Goal: Navigation & Orientation: Find specific page/section

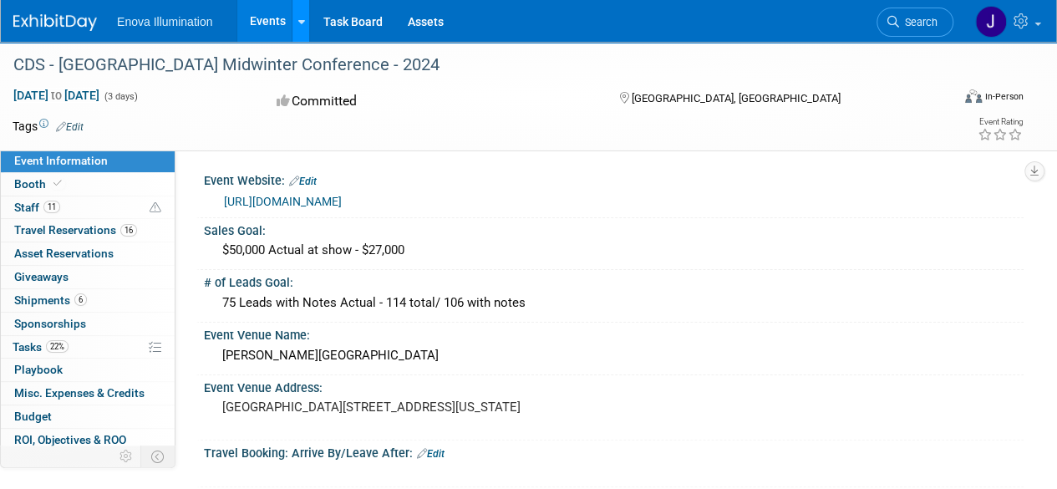
click at [301, 23] on icon at bounding box center [301, 22] width 7 height 11
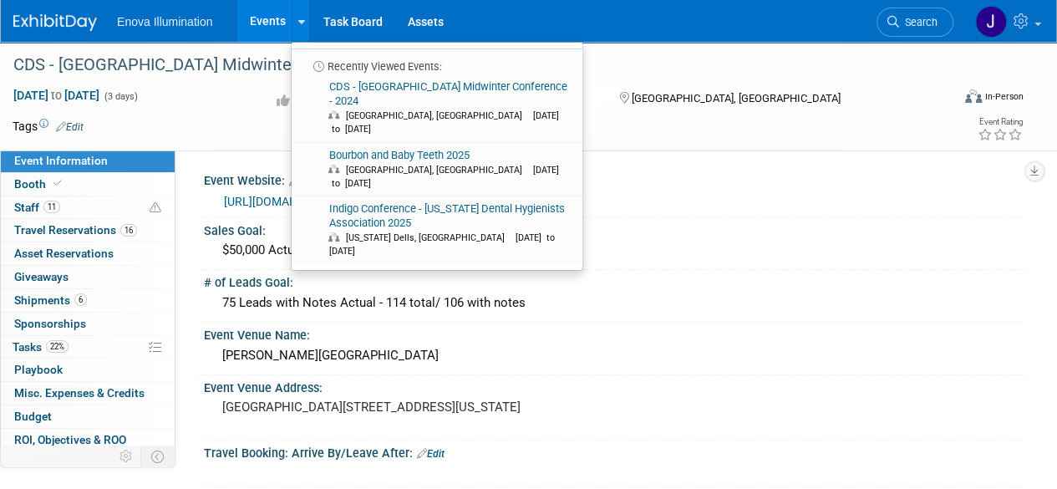
click at [275, 23] on link "Events" at bounding box center [267, 21] width 61 height 42
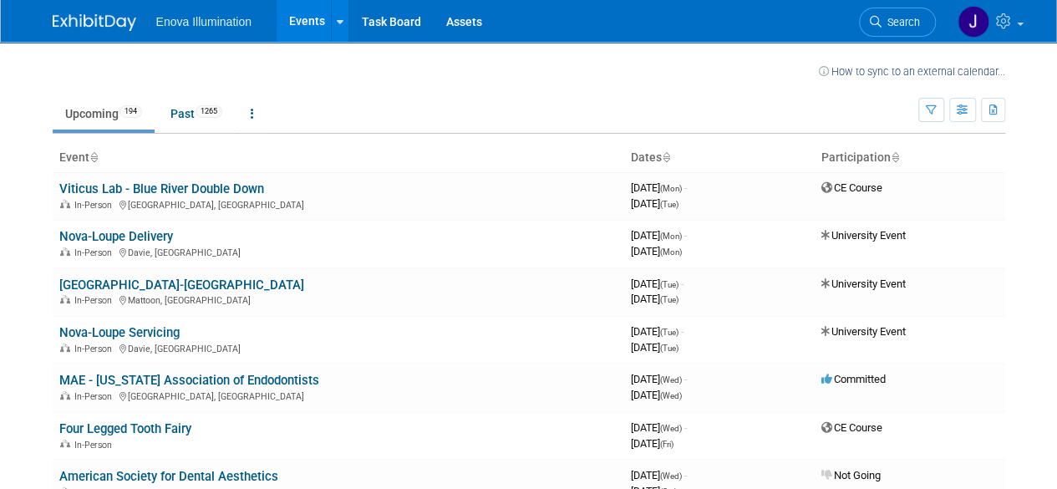
click at [200, 21] on span "Enova Illumination" at bounding box center [203, 21] width 95 height 13
click at [191, 22] on span "Enova Illumination" at bounding box center [203, 21] width 95 height 13
click at [961, 19] on img at bounding box center [974, 22] width 32 height 32
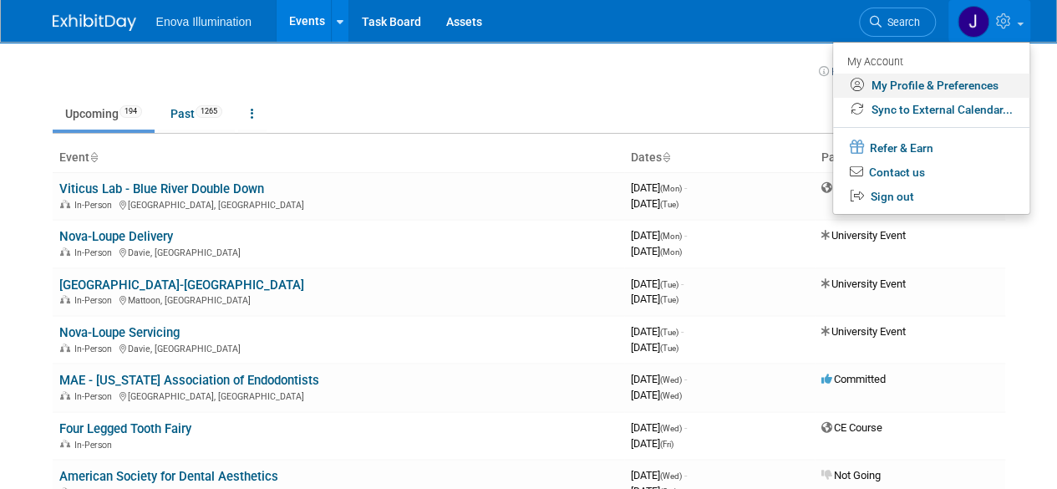
click at [899, 86] on link "My Profile & Preferences" at bounding box center [931, 86] width 196 height 24
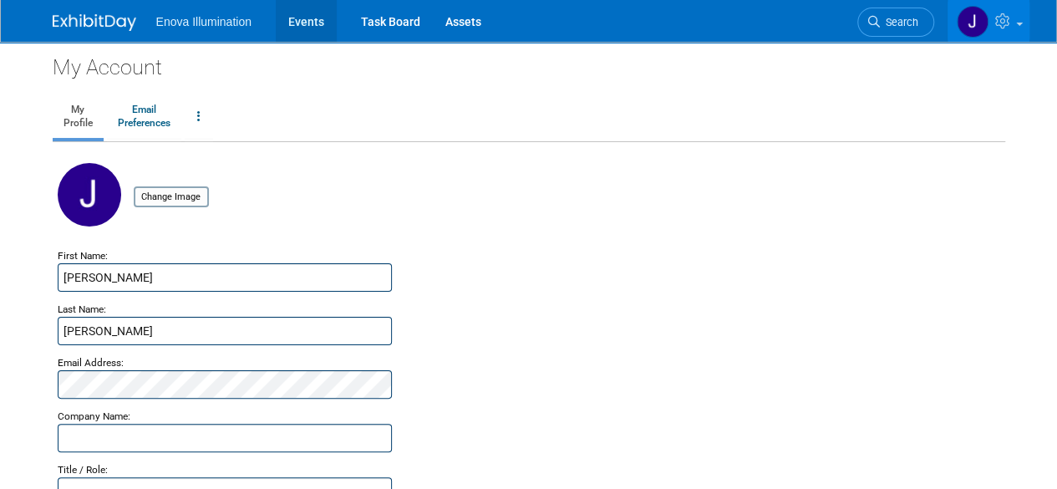
click at [298, 22] on link "Events" at bounding box center [306, 21] width 61 height 42
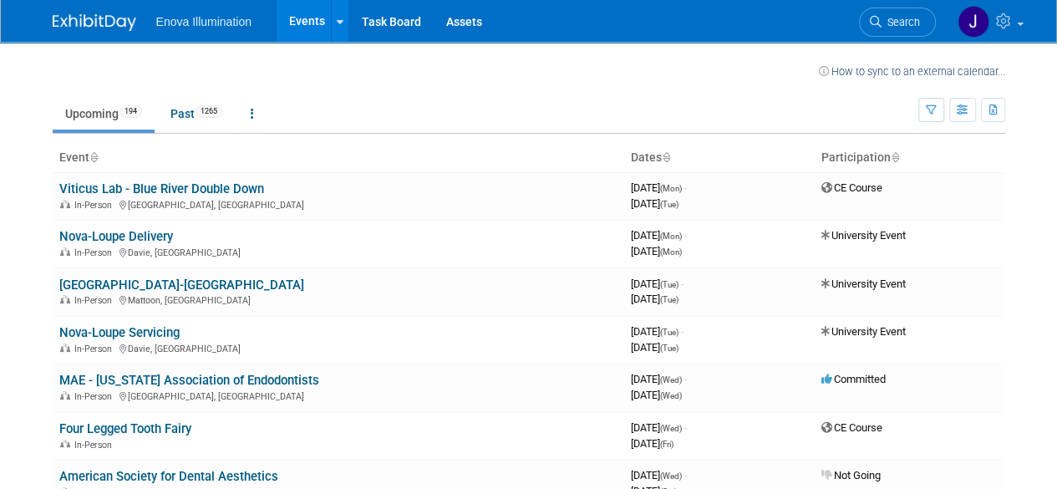
click at [210, 29] on ul "Enova Illumination Events Recently Viewed Events: CDS - Chicago Midwinter Confe…" at bounding box center [331, 21] width 350 height 42
click at [370, 19] on link "Task Board" at bounding box center [391, 21] width 84 height 42
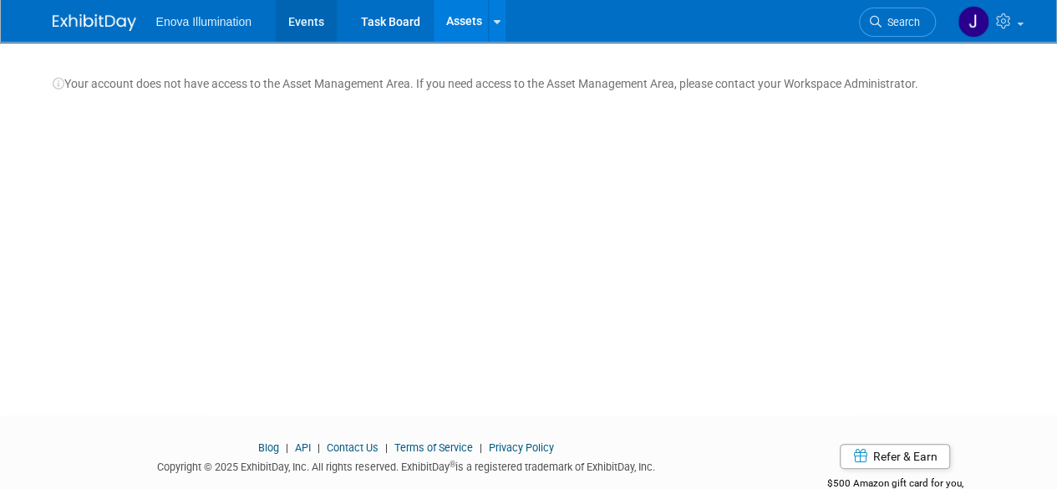
click at [318, 19] on link "Events" at bounding box center [306, 21] width 61 height 42
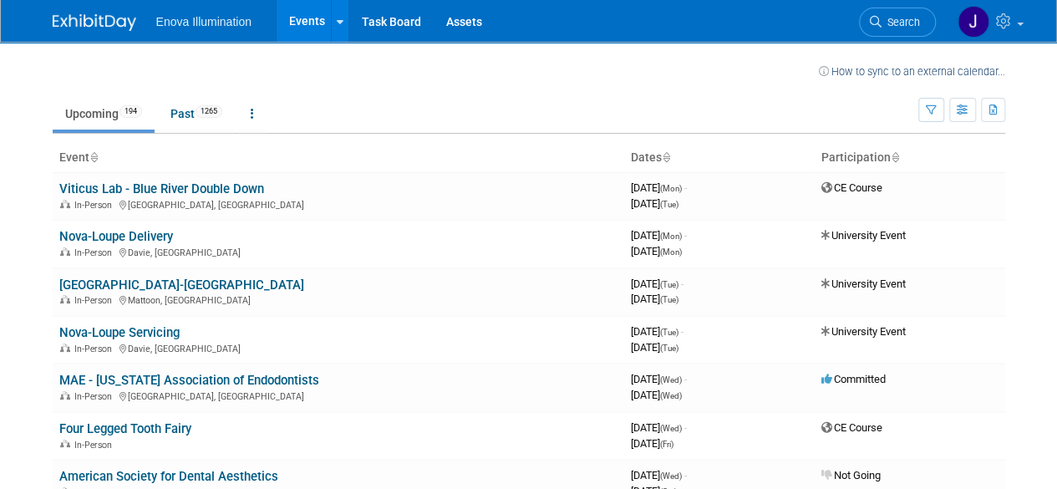
click at [202, 18] on span "Enova Illumination" at bounding box center [203, 21] width 95 height 13
click at [89, 31] on img at bounding box center [95, 22] width 84 height 17
click at [259, 116] on link at bounding box center [252, 114] width 28 height 32
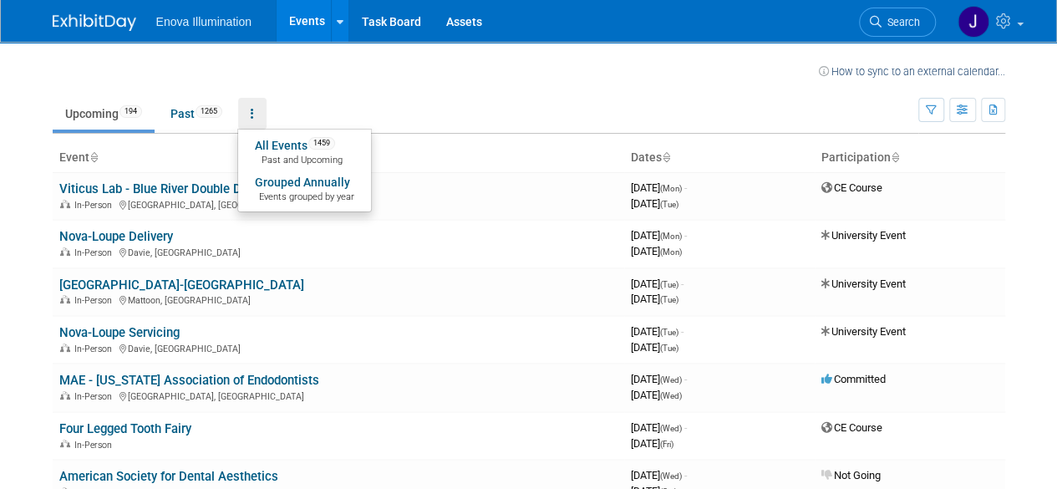
click at [776, 91] on td "Upcoming 194 Past 1265 All Events 1459 Past and Upcoming Grouped Annually Event…" at bounding box center [486, 106] width 866 height 54
